Goal: Book appointment/travel/reservation

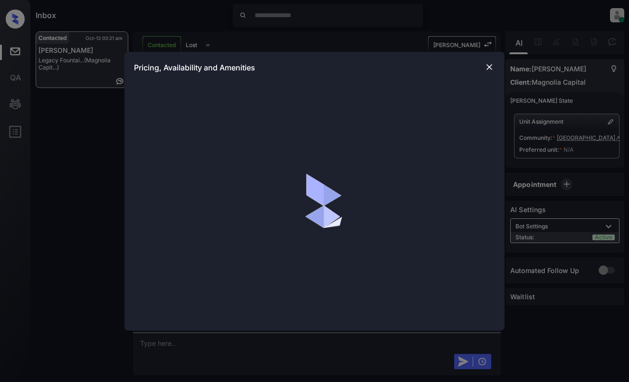
scroll to position [1266, 0]
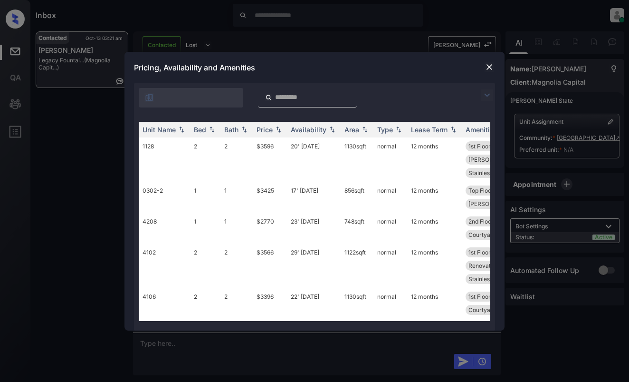
click at [486, 95] on img at bounding box center [486, 94] width 11 height 11
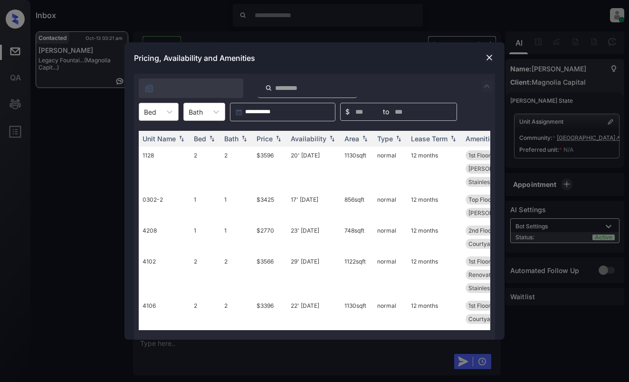
click at [153, 109] on div at bounding box center [150, 112] width 12 height 10
click at [156, 140] on div "1" at bounding box center [159, 134] width 40 height 17
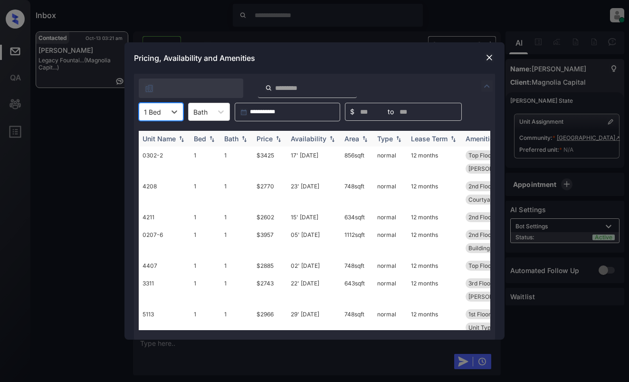
click at [279, 138] on img at bounding box center [279, 138] width 10 height 7
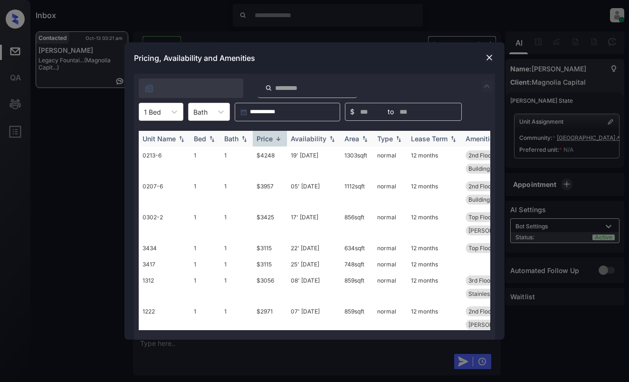
click at [279, 138] on img at bounding box center [279, 138] width 10 height 7
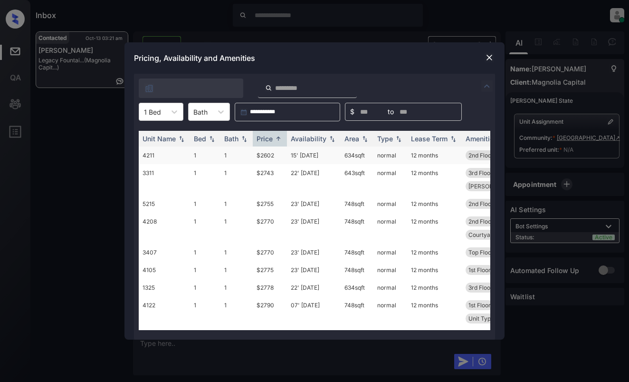
click at [274, 155] on td "$2602" at bounding box center [270, 155] width 34 height 18
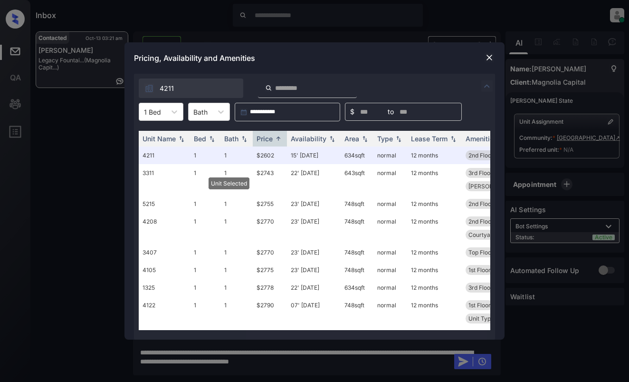
click at [491, 59] on img at bounding box center [490, 58] width 10 height 10
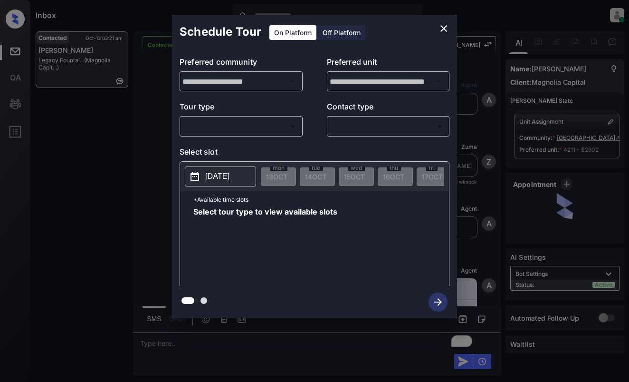
scroll to position [1551, 0]
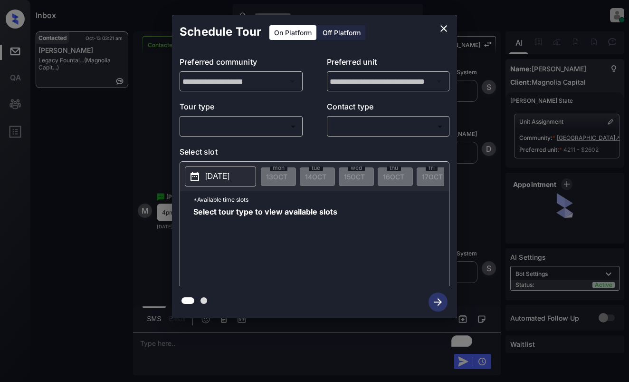
click at [260, 124] on body "Inbox Dominic Ceralde Online Set yourself offline Set yourself on break Profile…" at bounding box center [314, 191] width 629 height 382
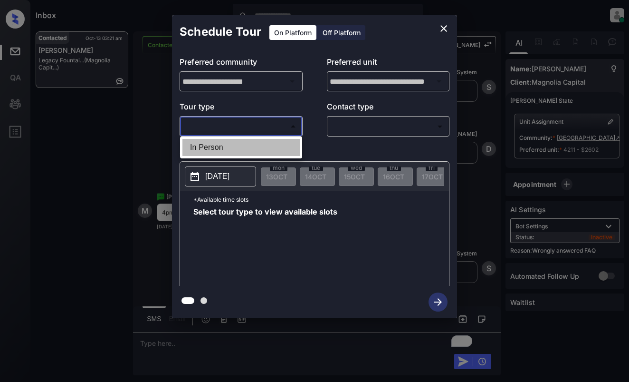
click at [262, 147] on li "In Person" at bounding box center [241, 147] width 117 height 17
type input "********"
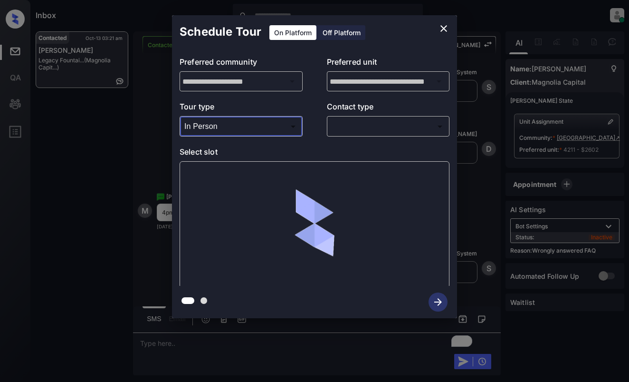
click at [386, 127] on body "Inbox Dominic Ceralde Online Set yourself offline Set yourself on break Profile…" at bounding box center [314, 191] width 629 height 382
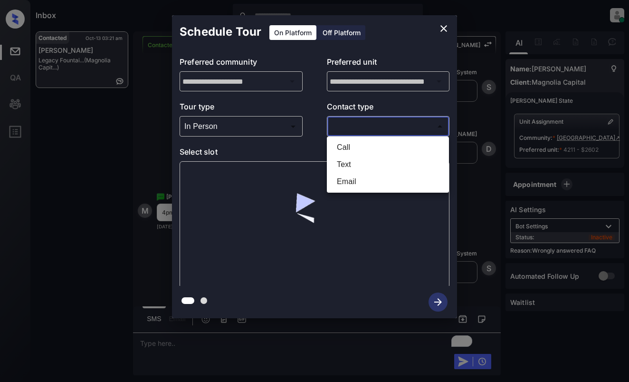
click at [370, 161] on li "Text" at bounding box center [387, 164] width 117 height 17
type input "****"
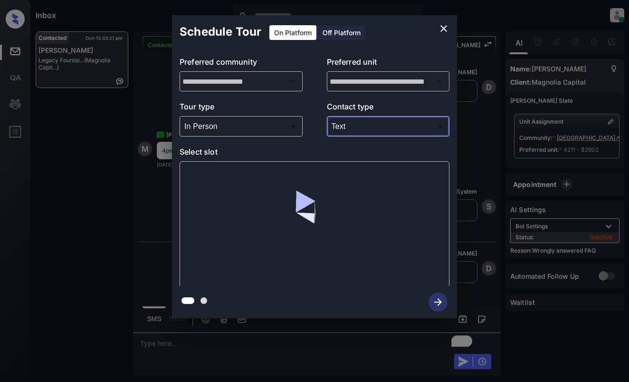
scroll to position [1613, 0]
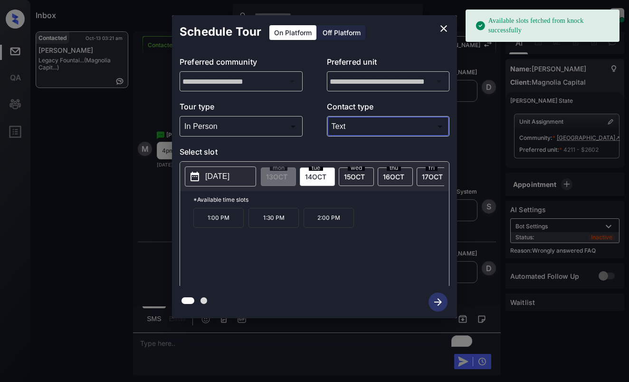
click at [147, 186] on div "**********" at bounding box center [314, 166] width 629 height 333
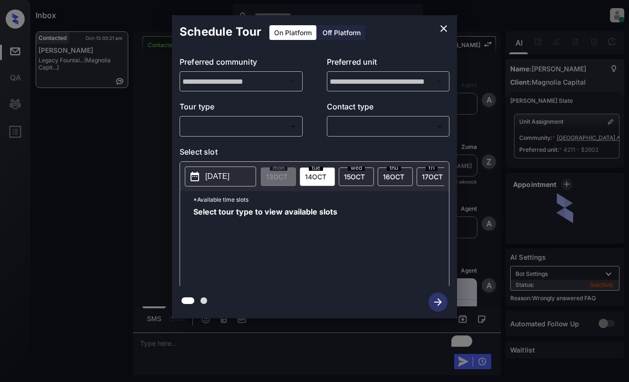
scroll to position [1613, 0]
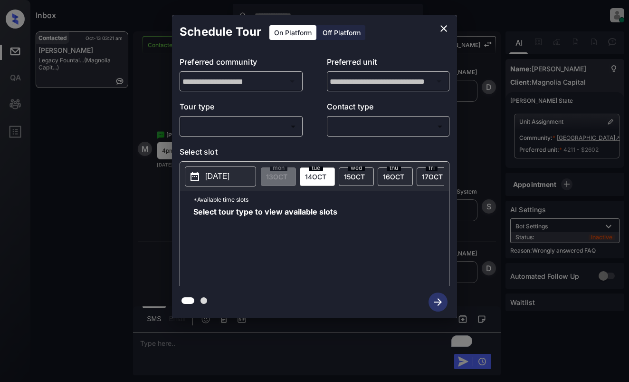
click at [282, 127] on body "Inbox Dominic Ceralde Online Set yourself offline Set yourself on break Profile…" at bounding box center [314, 191] width 629 height 382
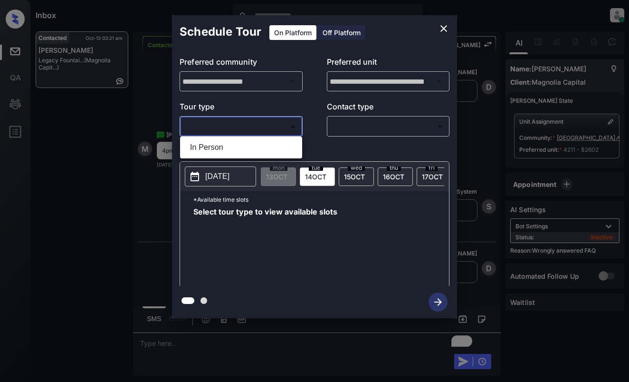
click at [279, 146] on li "In Person" at bounding box center [241, 147] width 117 height 17
type input "********"
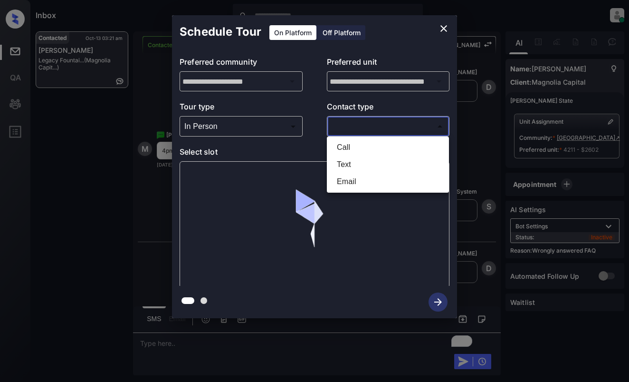
click at [375, 126] on body "Inbox Dominic Ceralde Online Set yourself offline Set yourself on break Profile…" at bounding box center [314, 191] width 629 height 382
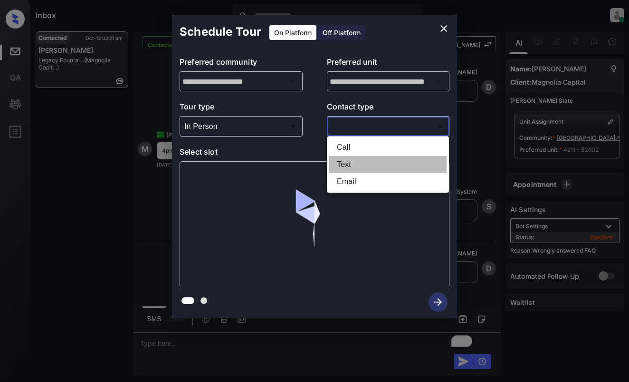
click at [359, 163] on li "Text" at bounding box center [387, 164] width 117 height 17
type input "****"
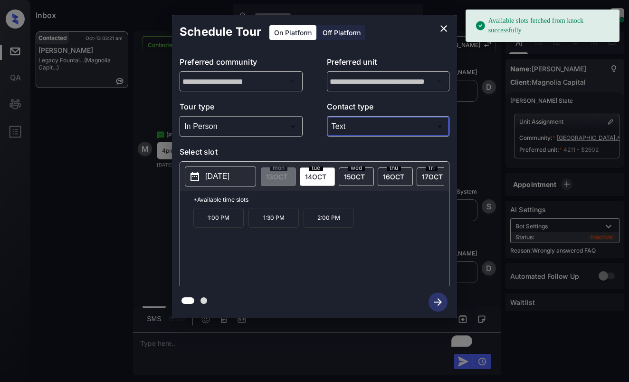
click at [229, 169] on button "[DATE]" at bounding box center [220, 176] width 71 height 20
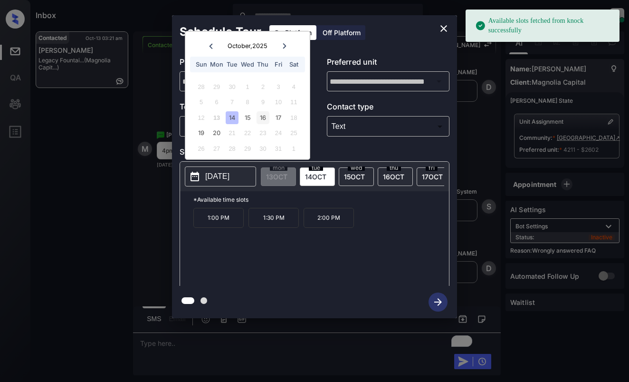
click at [261, 116] on div "16" at bounding box center [263, 117] width 13 height 13
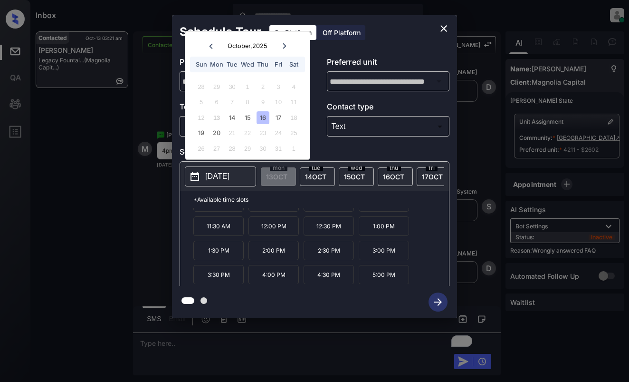
scroll to position [16, 0]
click at [271, 282] on p "4:00 PM" at bounding box center [274, 273] width 50 height 19
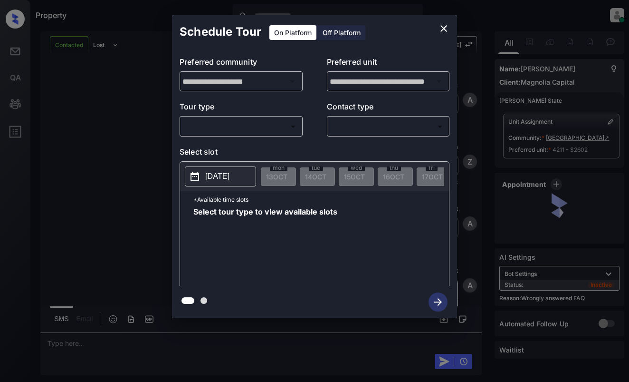
scroll to position [1674, 0]
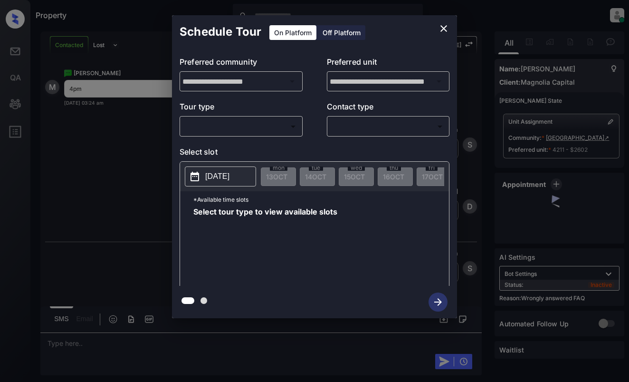
click at [258, 128] on body "Property [PERSON_NAME] Online Set yourself offline Set yourself on break Profil…" at bounding box center [314, 191] width 629 height 382
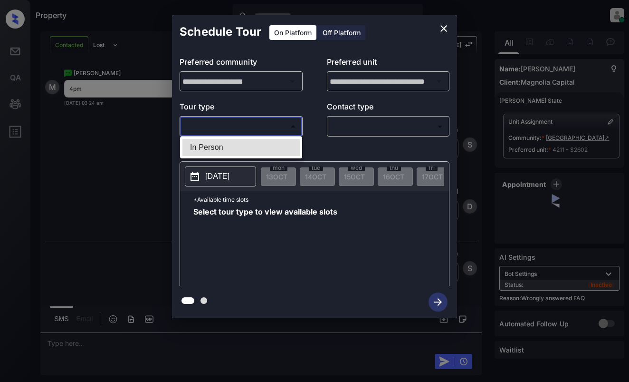
click at [258, 146] on li "In Person" at bounding box center [241, 147] width 117 height 17
type input "********"
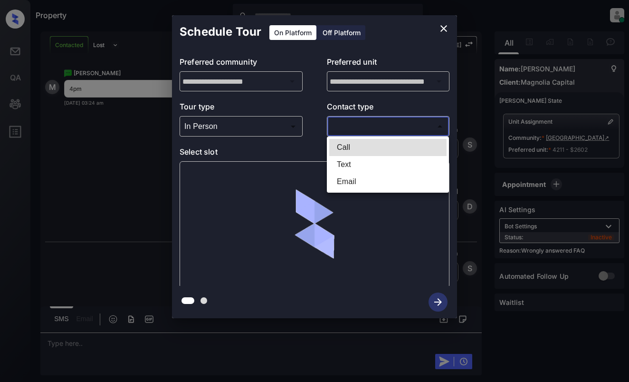
click at [375, 120] on body "Property [PERSON_NAME] Online Set yourself offline Set yourself on break Profil…" at bounding box center [314, 191] width 629 height 382
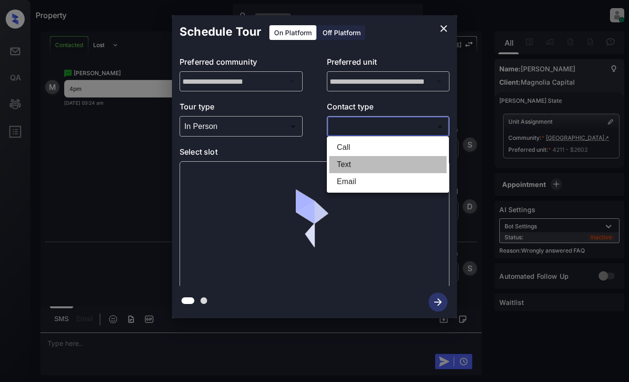
click at [374, 164] on li "Text" at bounding box center [387, 164] width 117 height 17
type input "****"
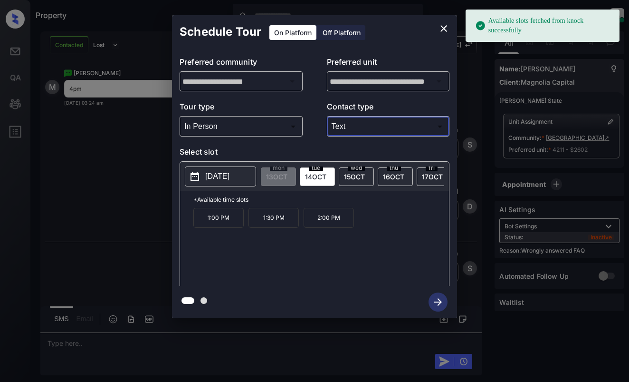
click at [201, 174] on button "2025-10-14" at bounding box center [220, 176] width 71 height 20
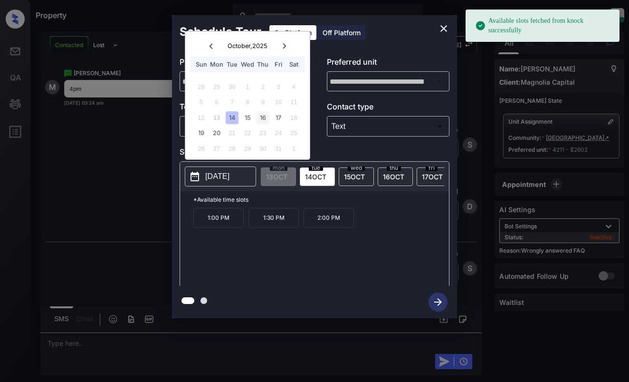
click at [259, 115] on div "16" at bounding box center [263, 117] width 13 height 13
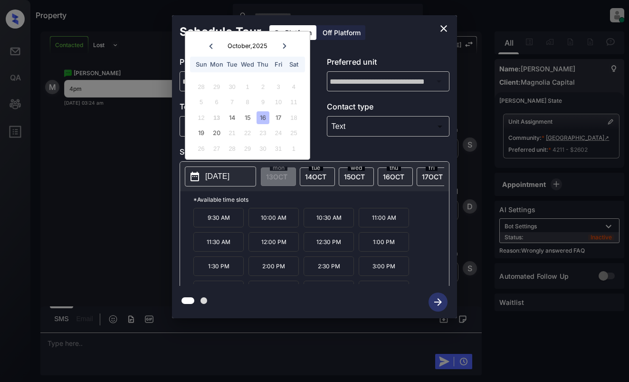
scroll to position [16, 0]
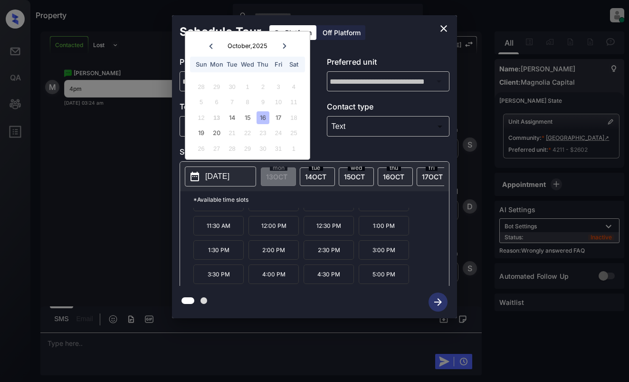
click at [266, 279] on p "4:00 PM" at bounding box center [274, 273] width 50 height 19
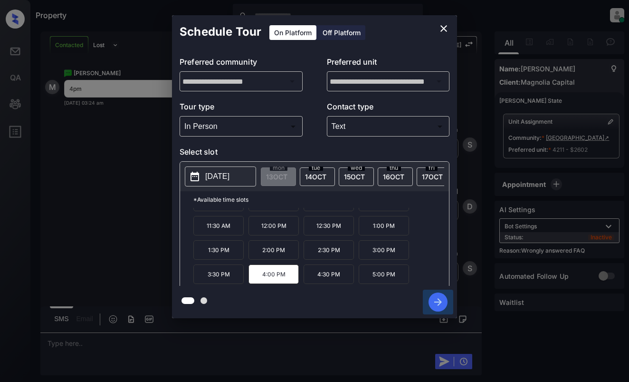
click at [434, 303] on icon "button" at bounding box center [438, 301] width 19 height 19
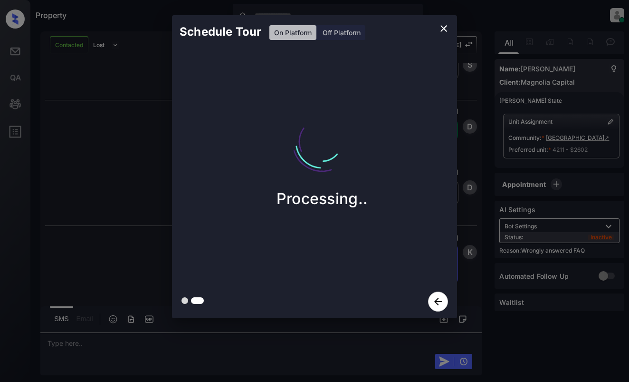
scroll to position [1878, 0]
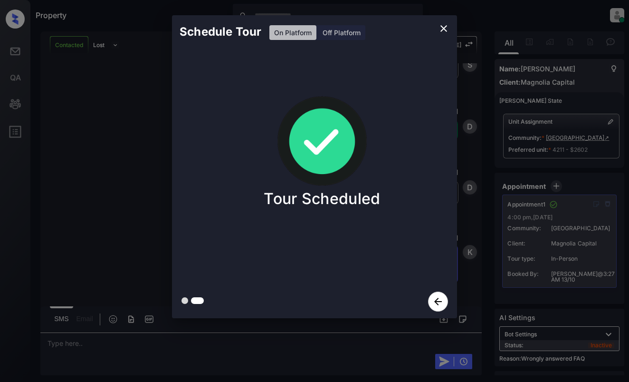
click at [83, 149] on div "Schedule Tour On Platform Off Platform Tour Scheduled" at bounding box center [314, 166] width 629 height 333
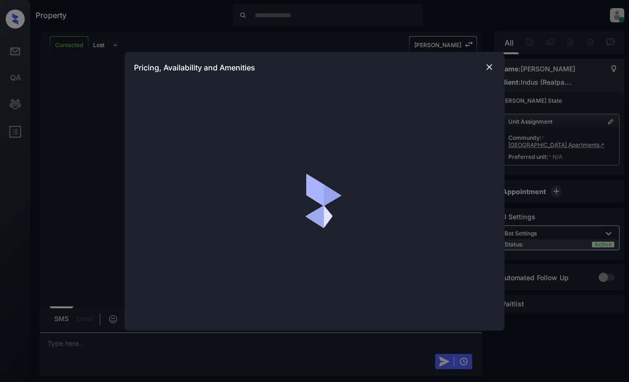
scroll to position [428, 0]
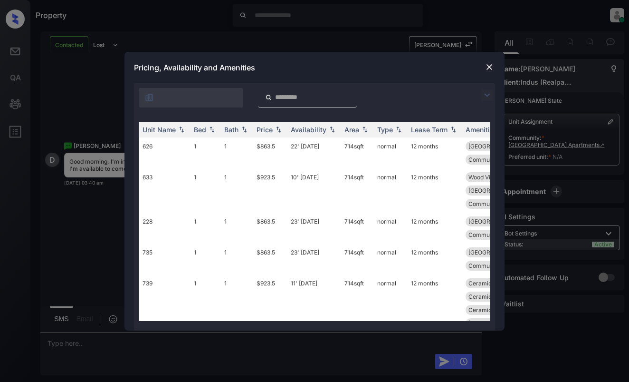
click at [489, 92] on img at bounding box center [486, 94] width 11 height 11
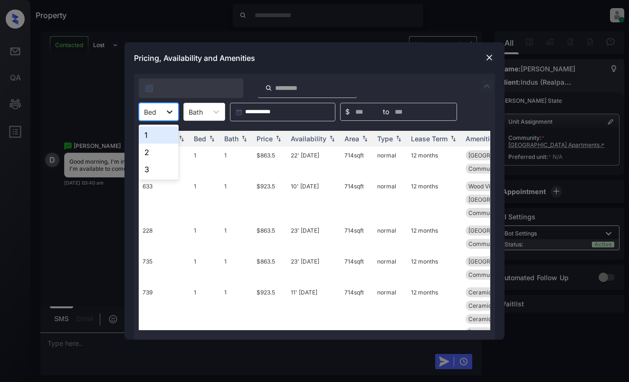
click at [162, 116] on div at bounding box center [169, 111] width 17 height 17
click at [157, 141] on div "1" at bounding box center [159, 134] width 40 height 17
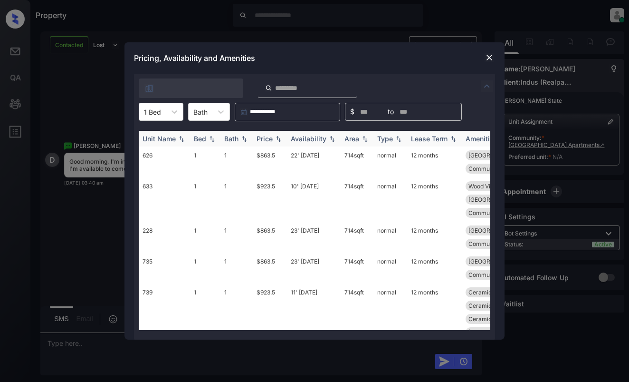
click at [267, 141] on div "Price" at bounding box center [265, 139] width 16 height 8
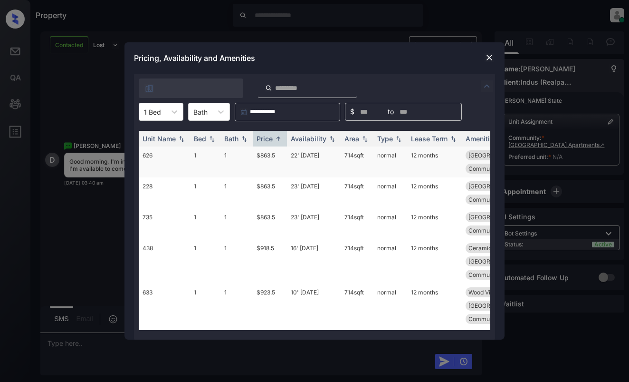
click at [270, 155] on td "$863.5" at bounding box center [270, 161] width 34 height 31
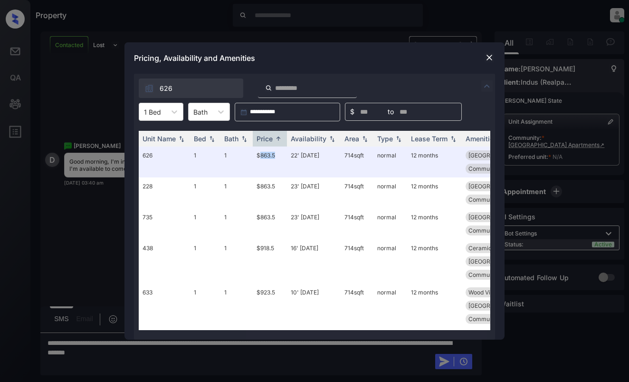
click at [489, 56] on img at bounding box center [490, 58] width 10 height 10
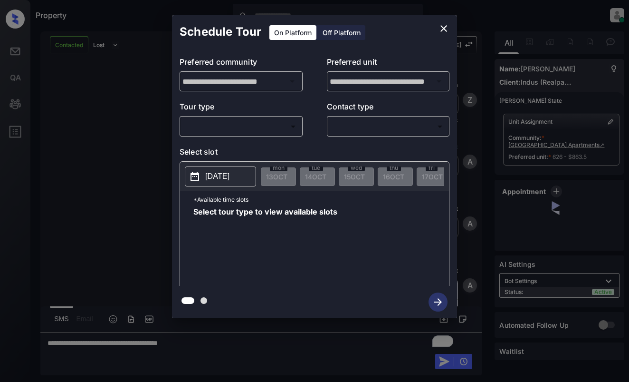
scroll to position [428, 0]
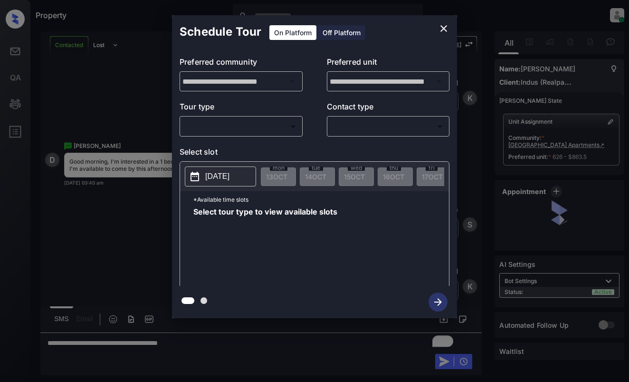
click at [267, 125] on body "Property [PERSON_NAME] Online Set yourself offline Set yourself on break Profil…" at bounding box center [314, 191] width 629 height 382
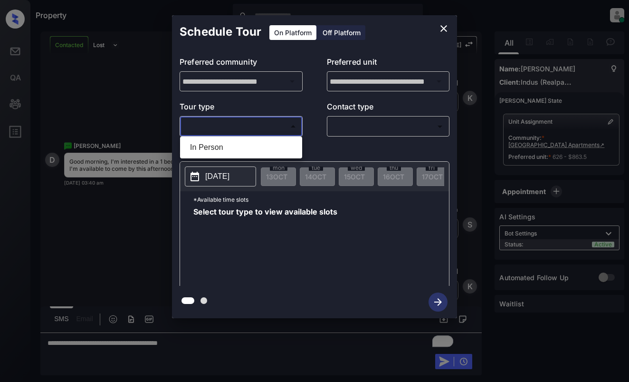
click at [265, 144] on li "In Person" at bounding box center [241, 147] width 117 height 17
type input "********"
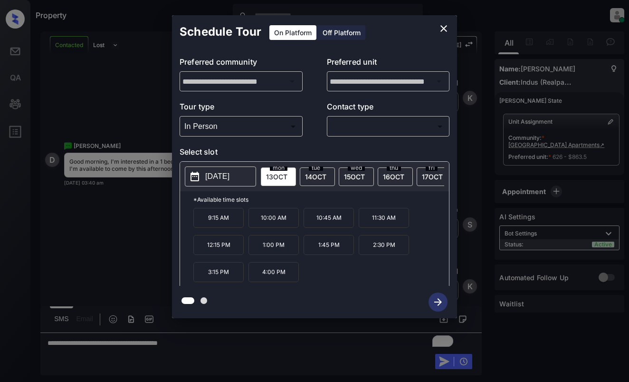
click at [444, 29] on icon "close" at bounding box center [444, 28] width 7 height 7
